Goal: Information Seeking & Learning: Check status

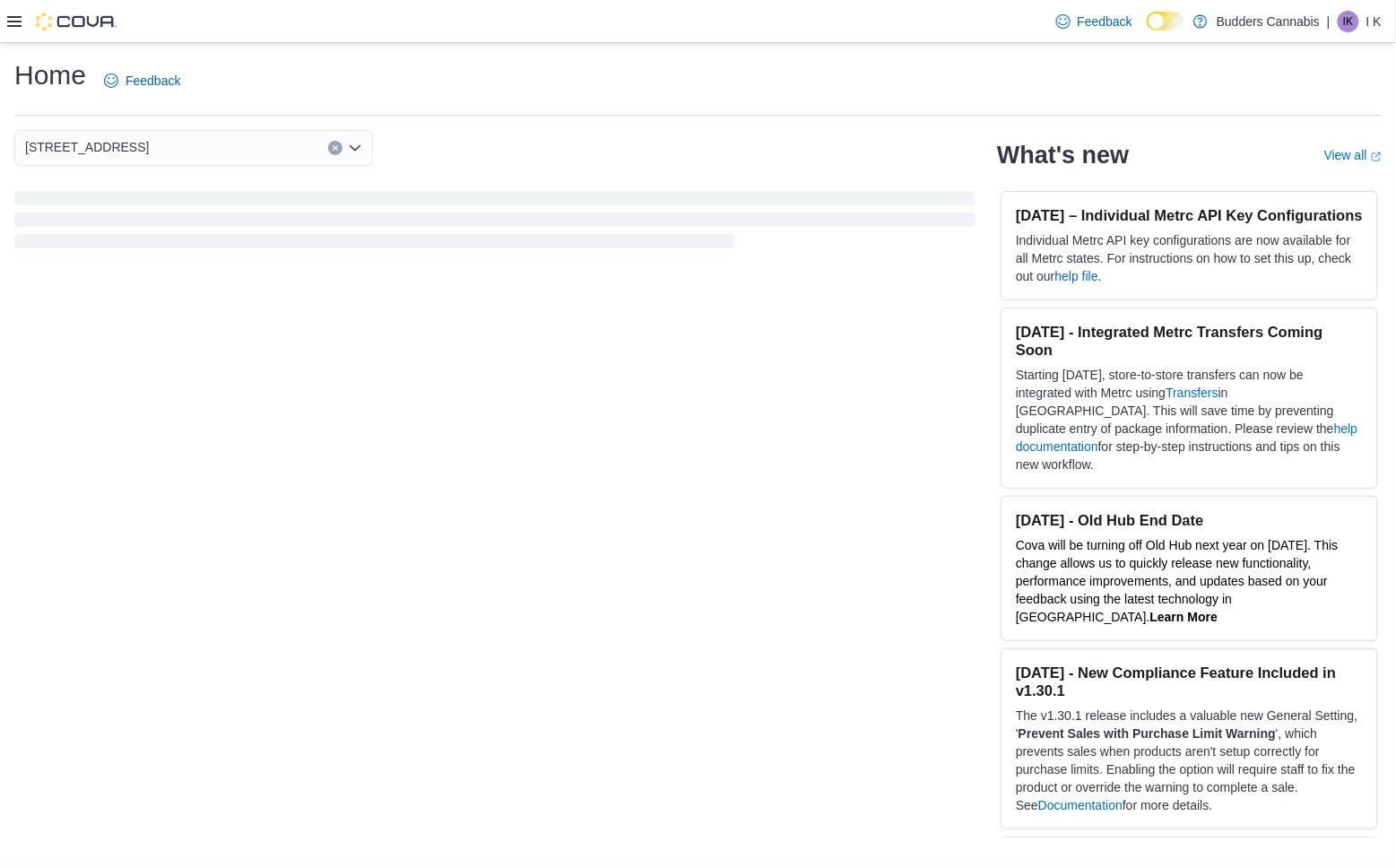
click at [16, 23] on icon at bounding box center [15, 22] width 15 height 15
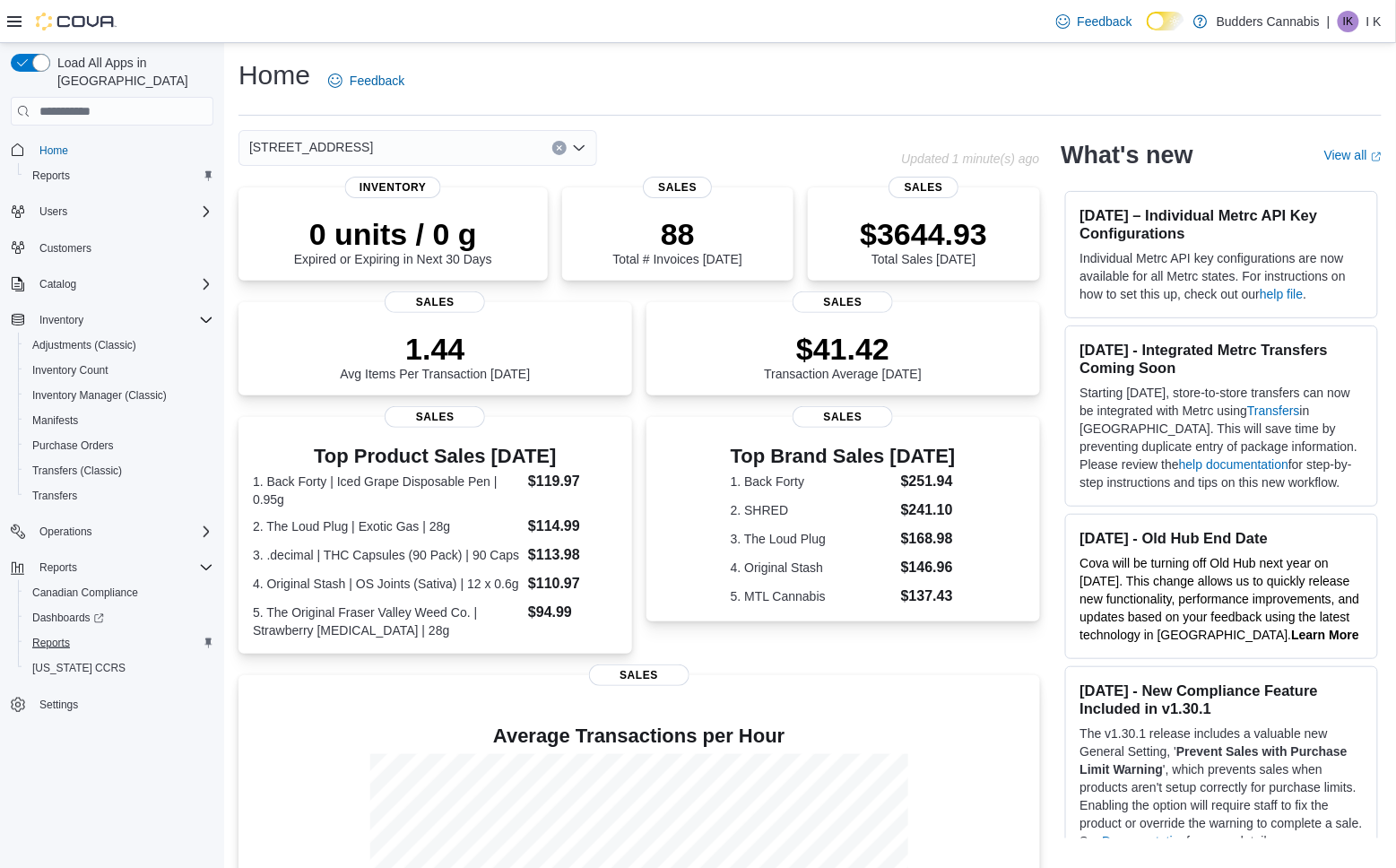
click at [65, 635] on span "Reports" at bounding box center [51, 643] width 37 height 15
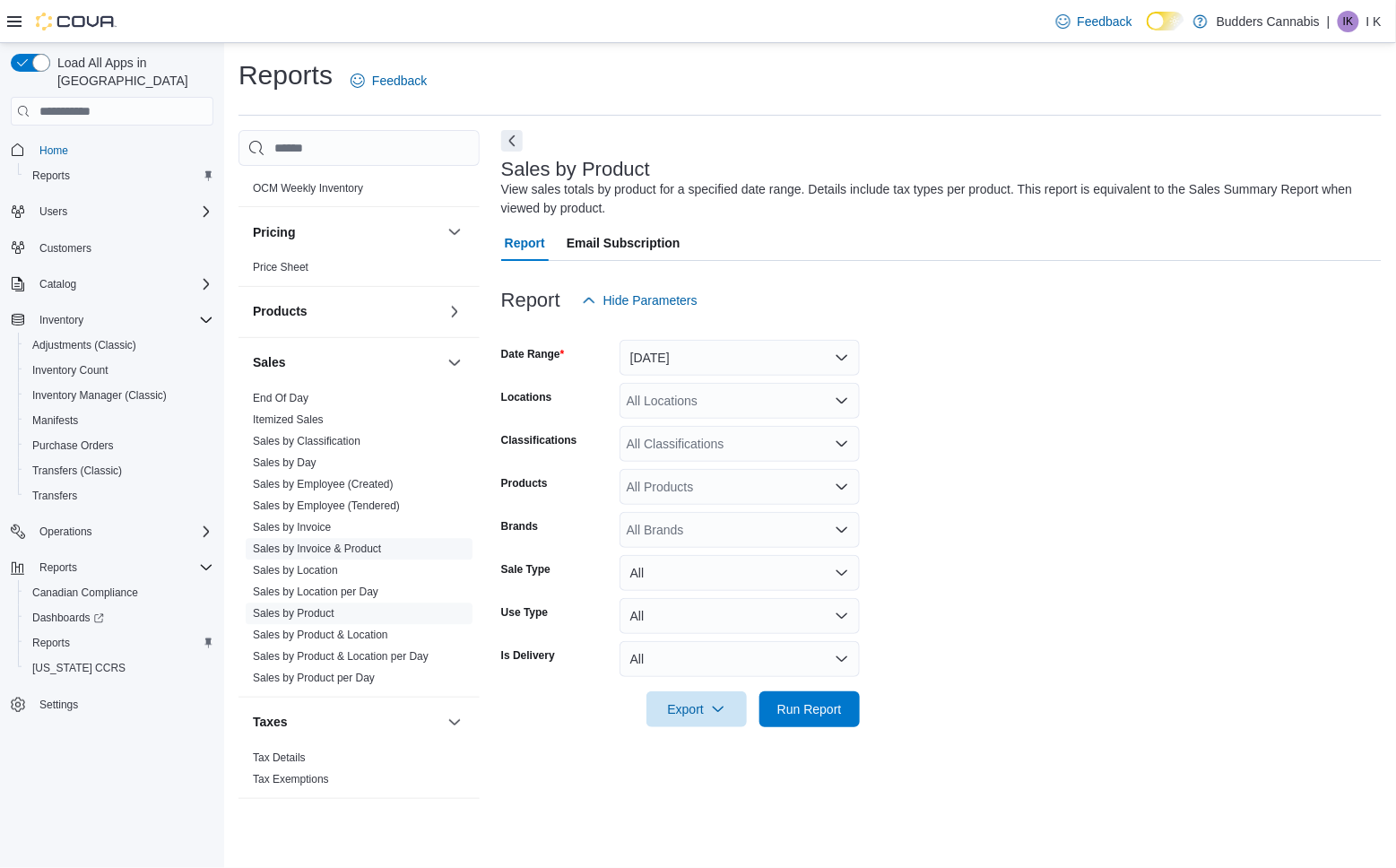
scroll to position [978, 0]
click at [319, 571] on link "Sales by Location" at bounding box center [295, 571] width 85 height 13
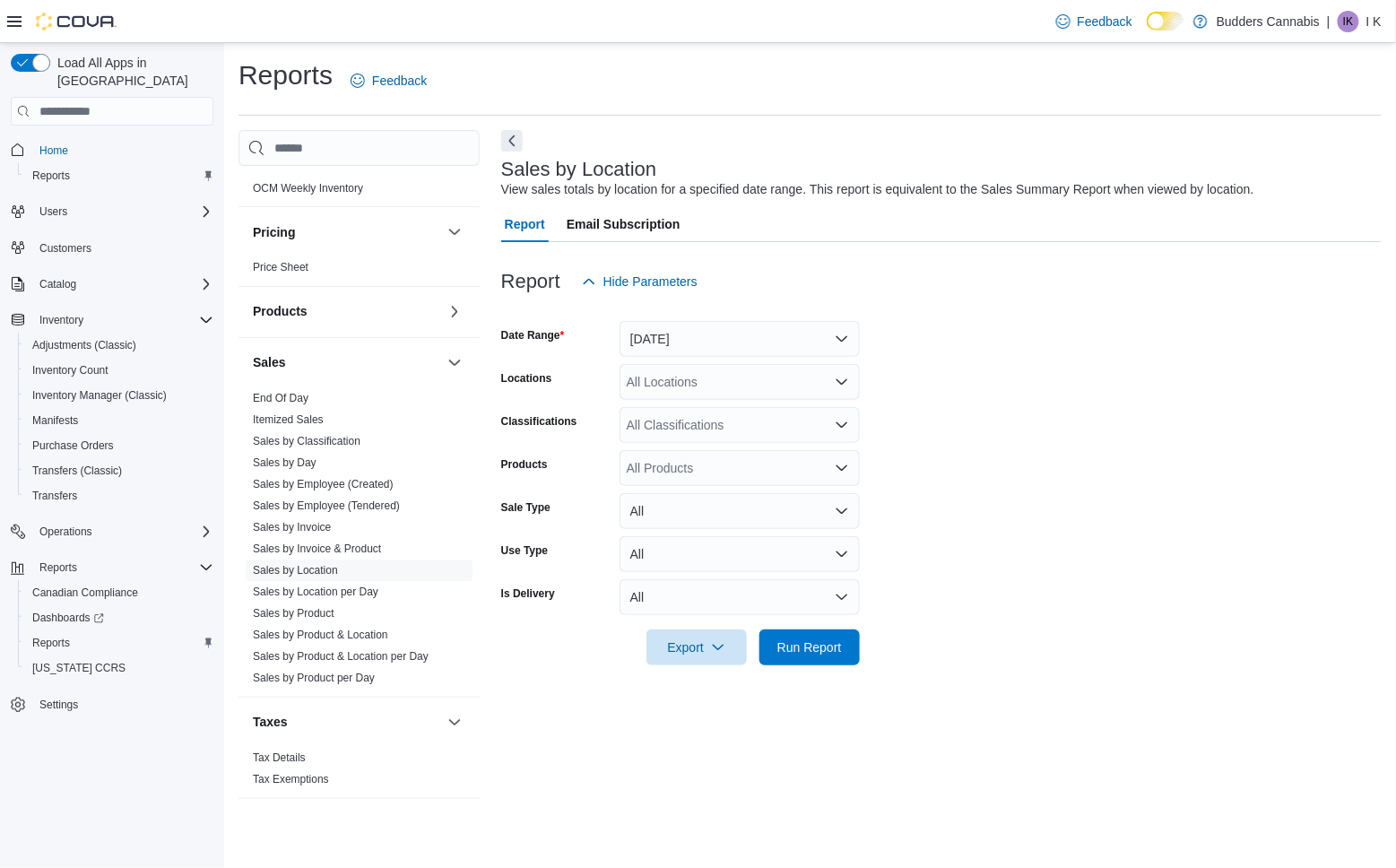
click at [667, 326] on button "Yesterday" at bounding box center [740, 338] width 240 height 35
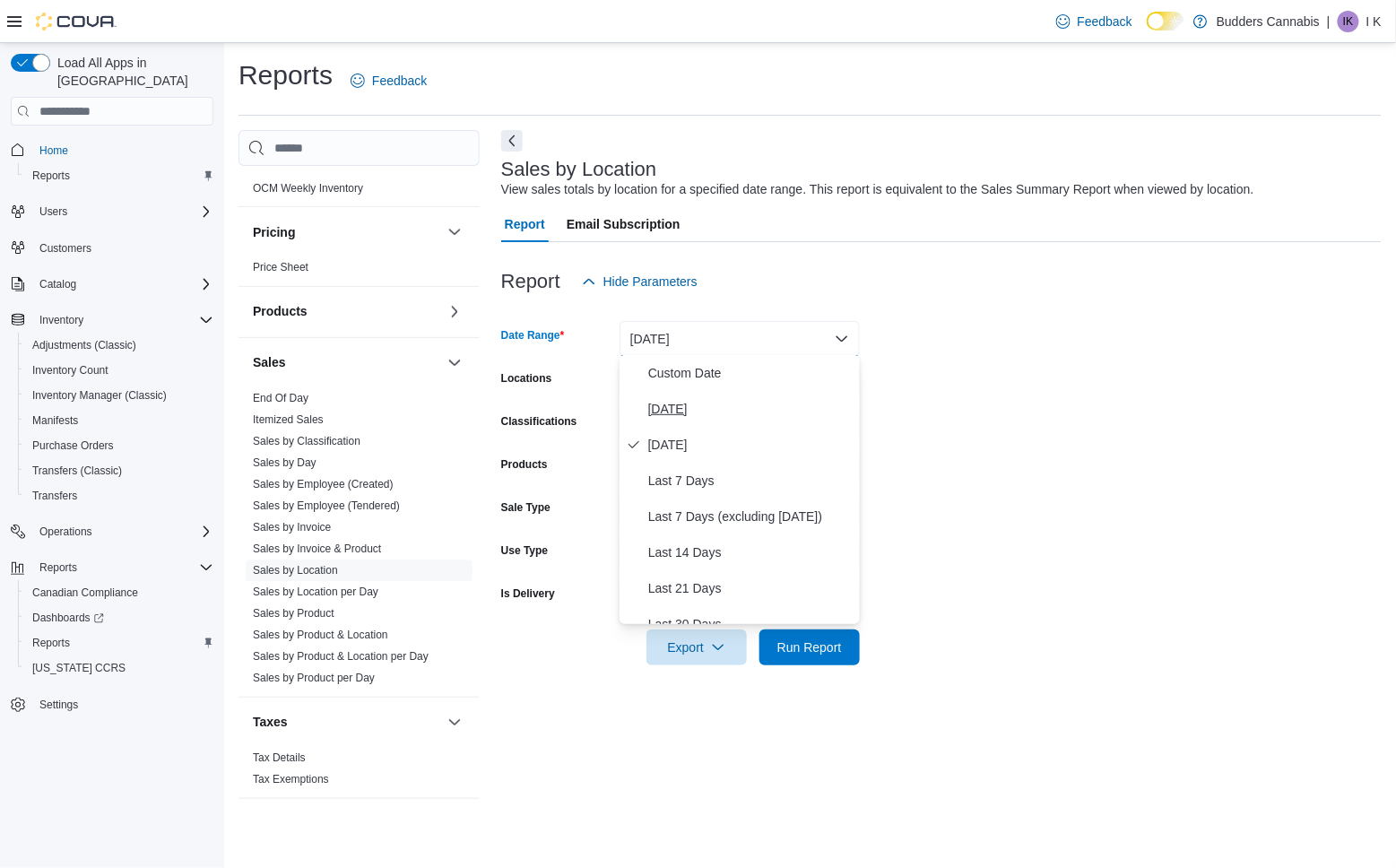
click at [670, 404] on span "Today" at bounding box center [750, 409] width 204 height 22
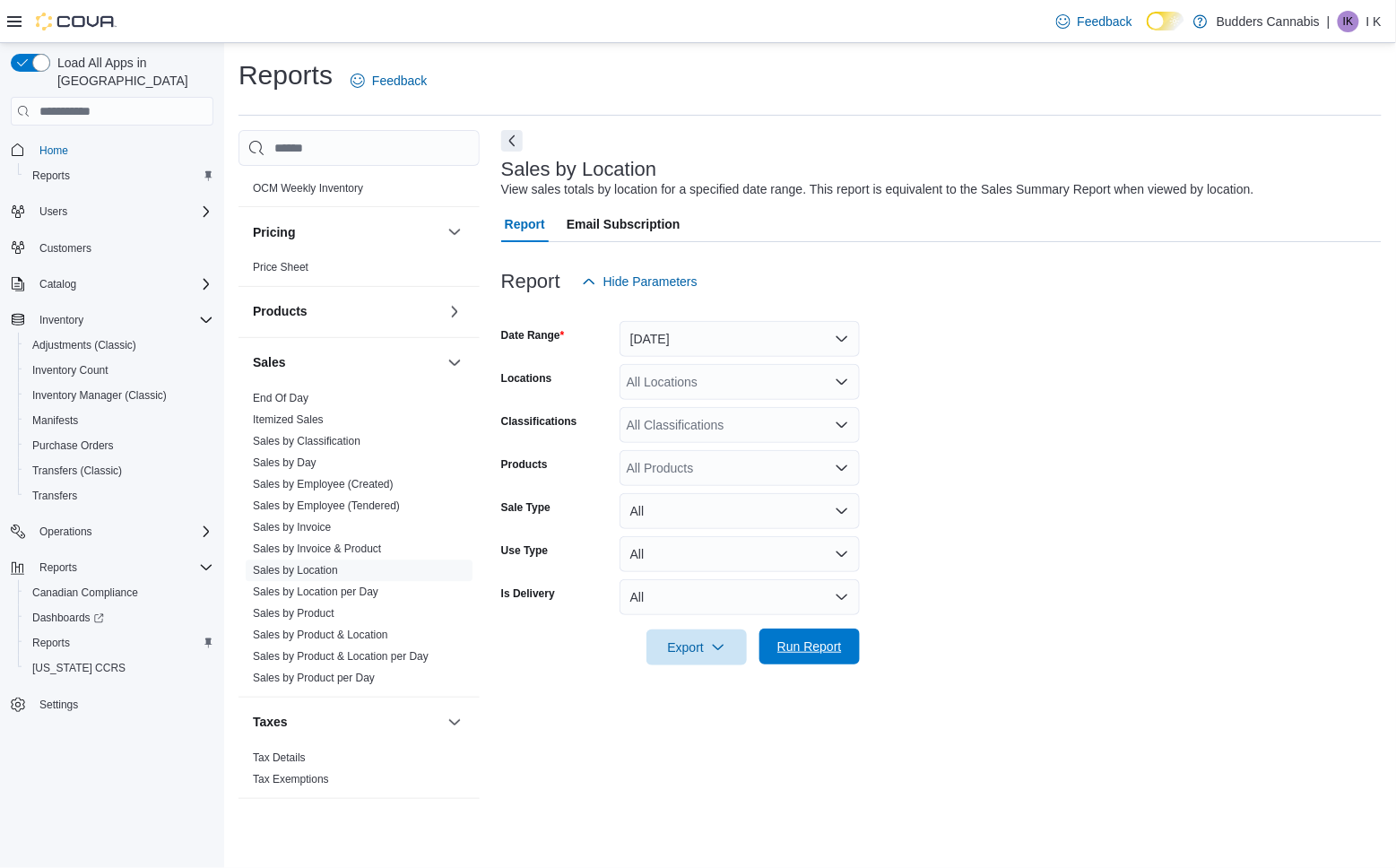
click at [811, 649] on span "Run Report" at bounding box center [809, 646] width 65 height 18
